Goal: Navigation & Orientation: Find specific page/section

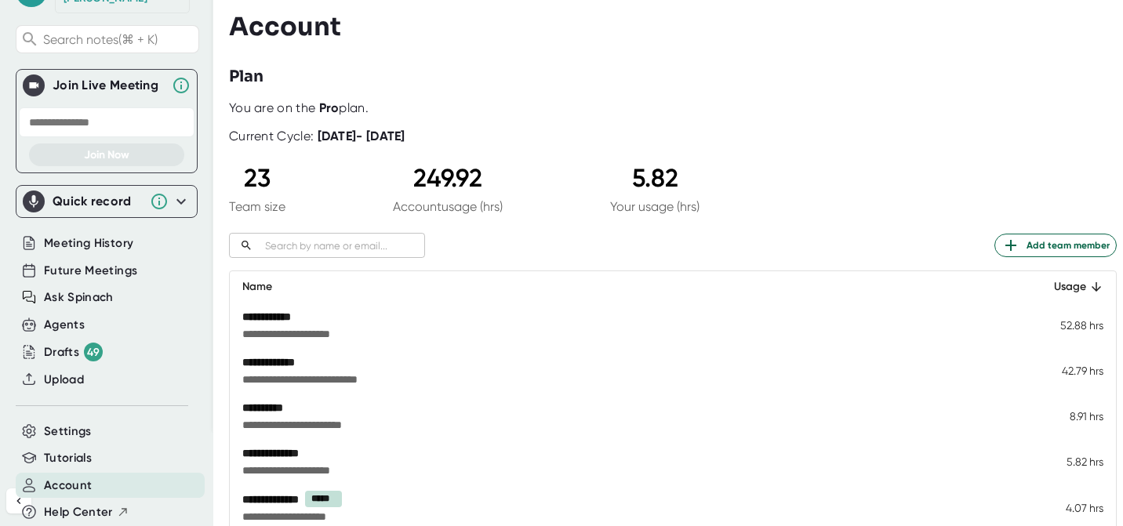
scroll to position [141, 0]
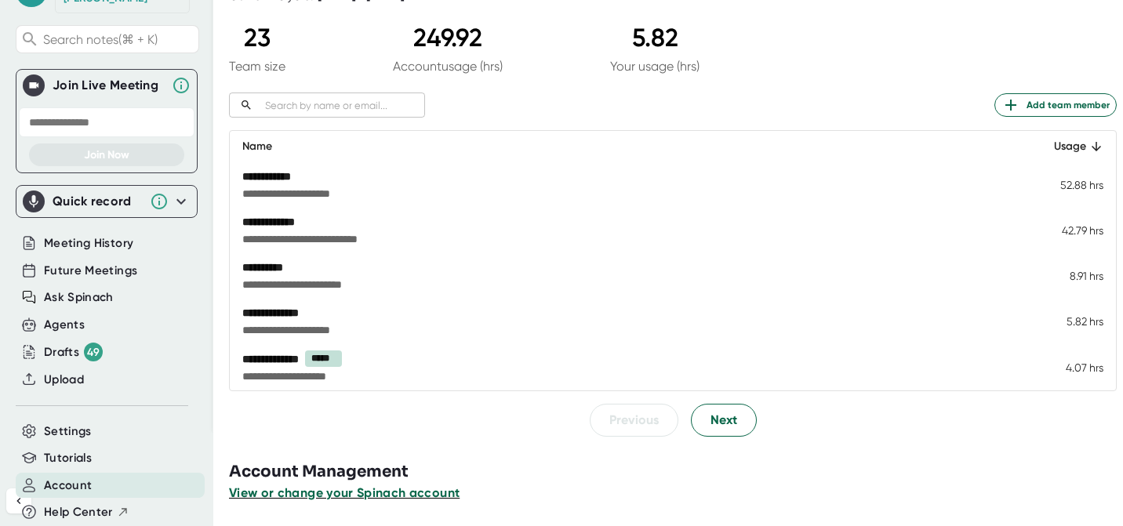
click at [328, 493] on span "View or change your Spinach account" at bounding box center [344, 492] width 230 height 15
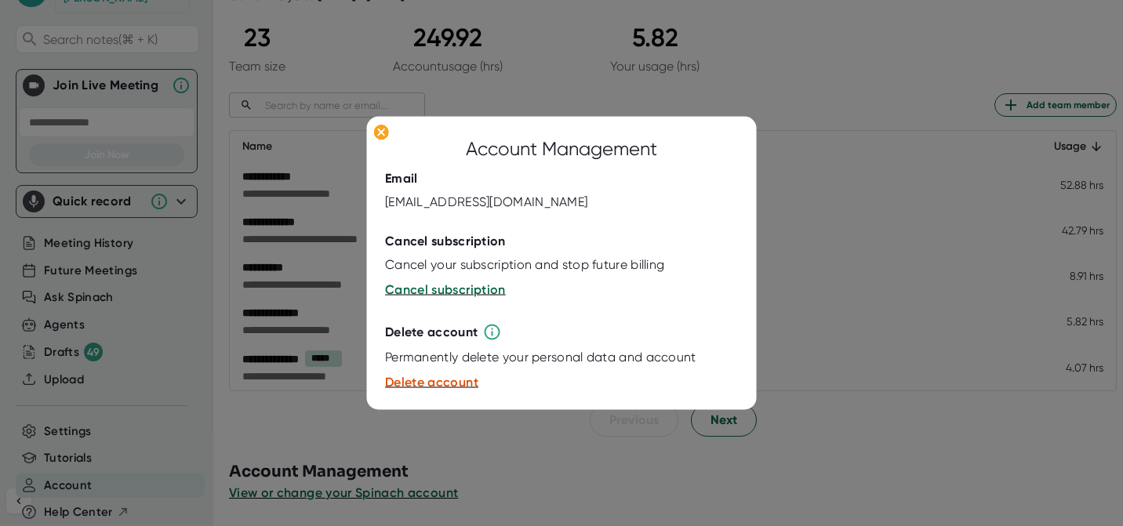
click at [332, 458] on div at bounding box center [561, 263] width 1123 height 526
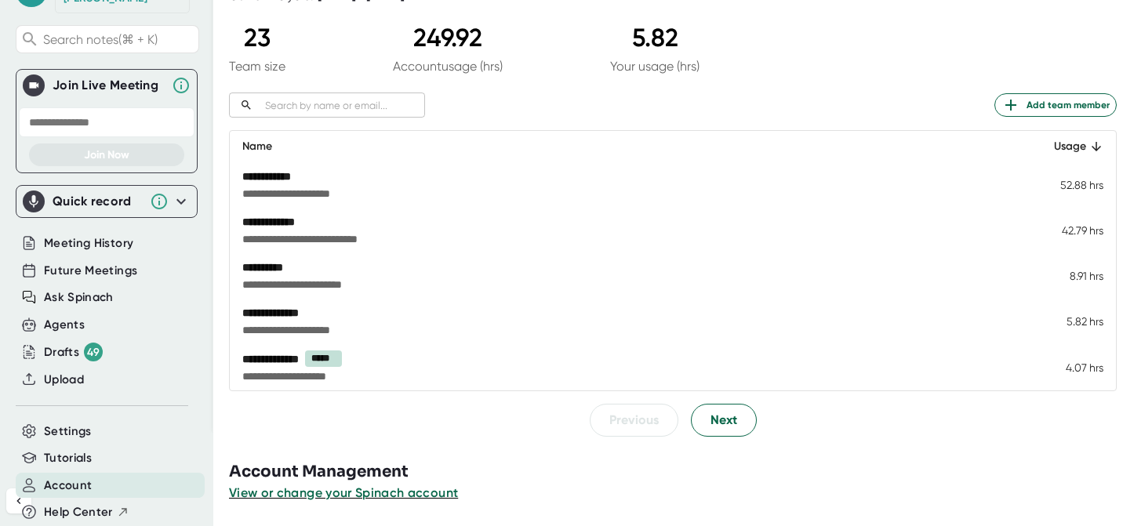
scroll to position [0, 0]
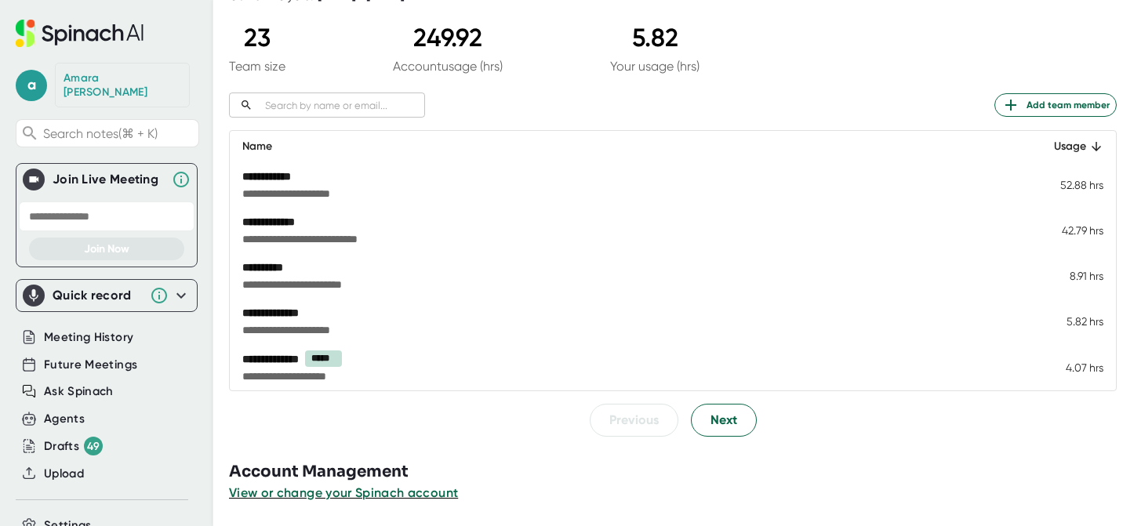
click at [100, 74] on div "[PERSON_NAME]" at bounding box center [122, 84] width 118 height 27
click at [132, 31] on icon at bounding box center [80, 33] width 128 height 27
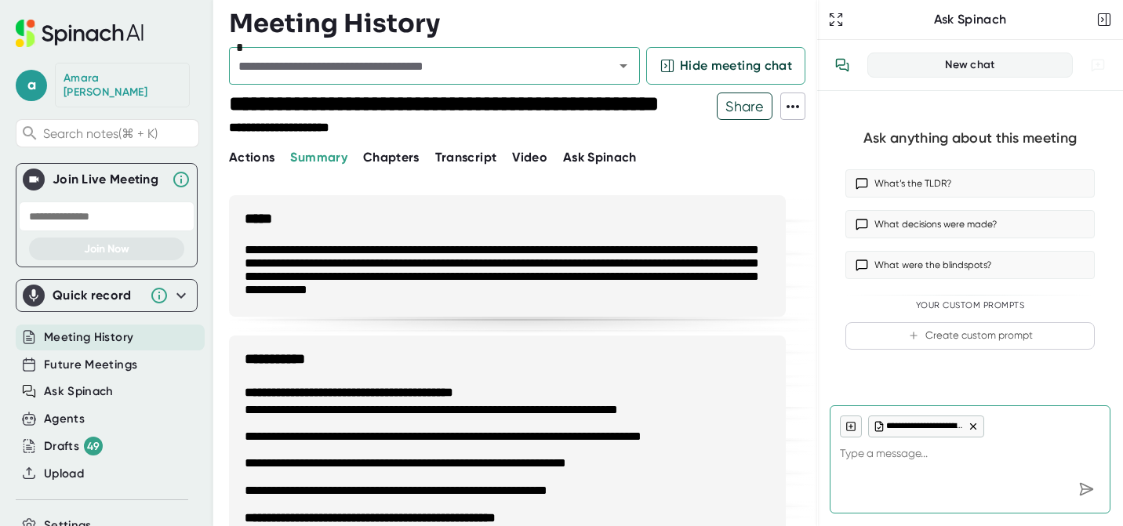
scroll to position [94, 0]
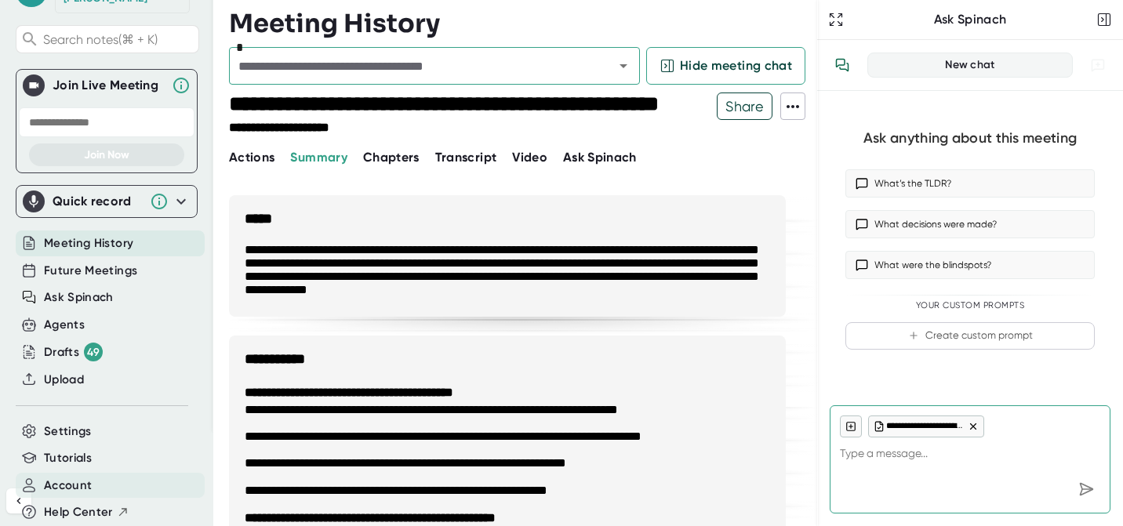
type textarea "x"
click at [45, 477] on span "Account" at bounding box center [68, 486] width 48 height 18
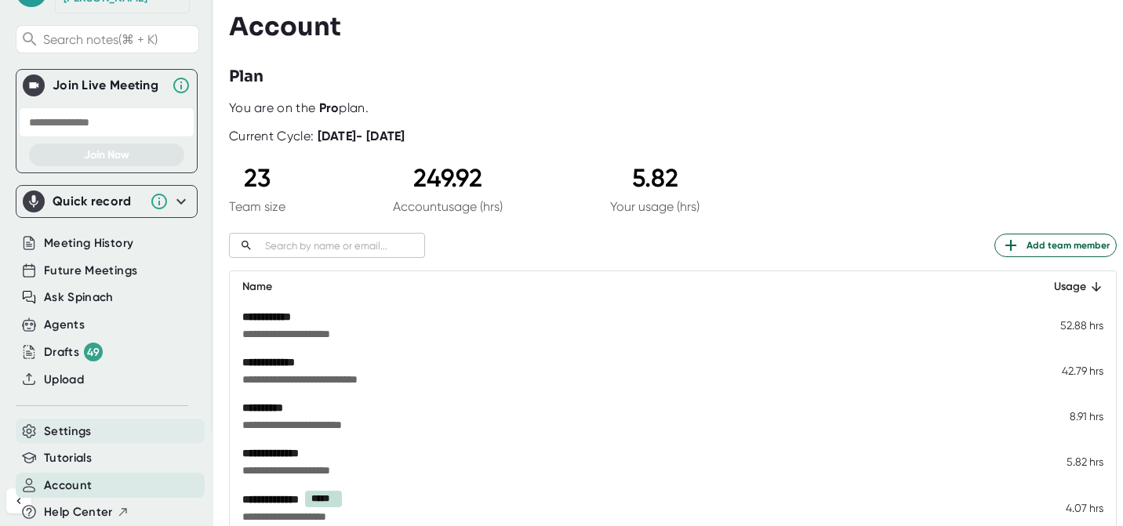
click at [92, 422] on div "Settings" at bounding box center [110, 432] width 189 height 26
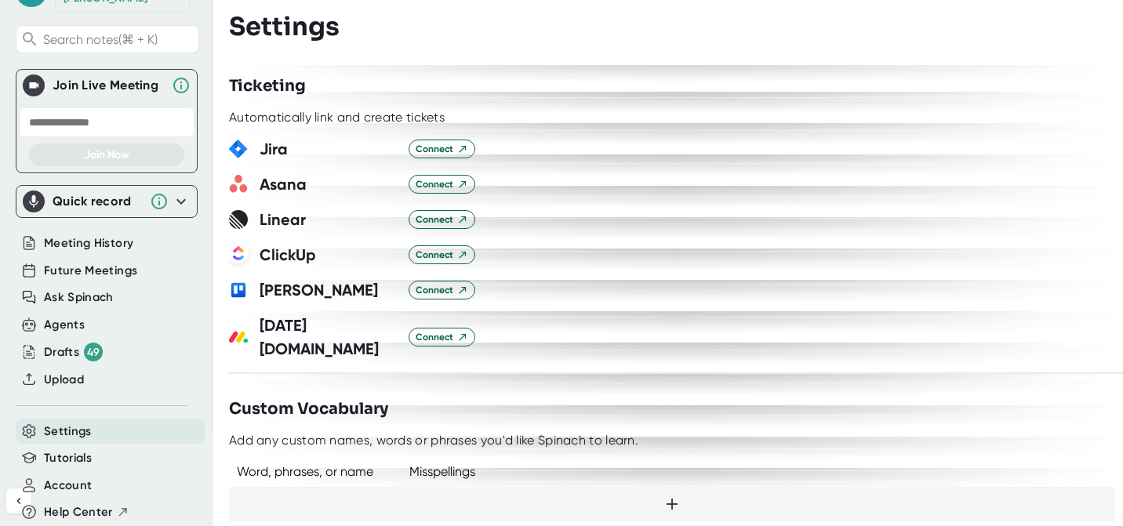
scroll to position [967, 0]
